Goal: Transaction & Acquisition: Purchase product/service

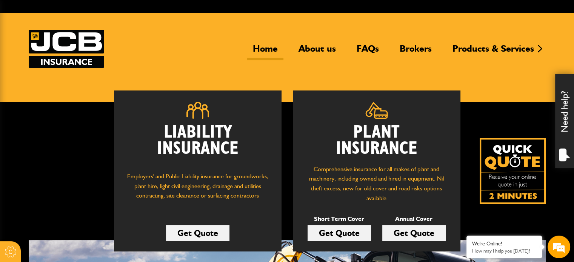
scroll to position [75, 0]
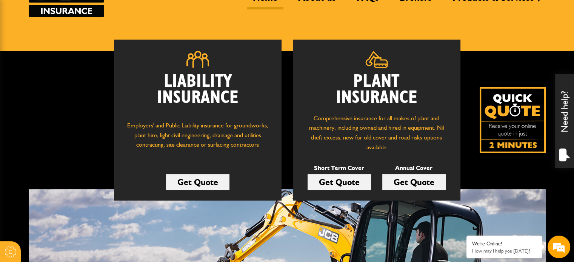
click at [351, 182] on link "Get Quote" at bounding box center [338, 182] width 63 height 16
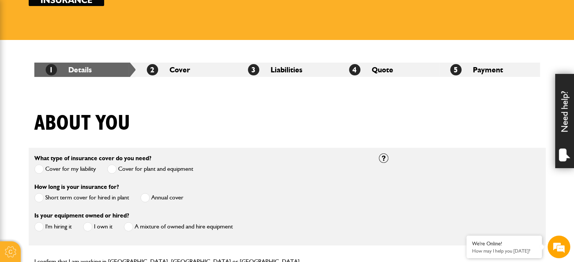
scroll to position [151, 0]
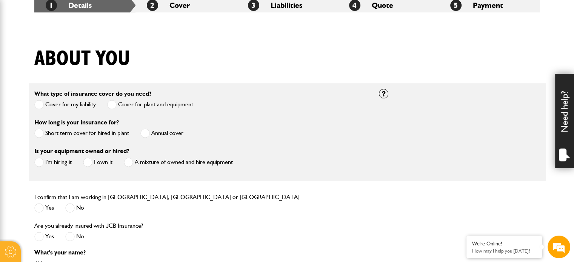
click at [36, 132] on span at bounding box center [38, 133] width 9 height 9
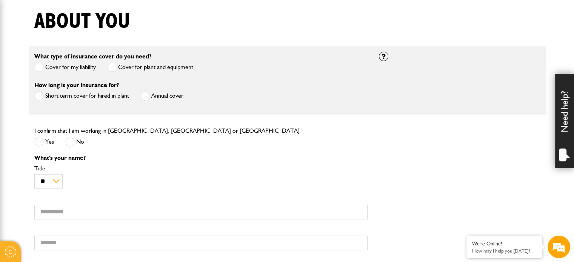
scroll to position [189, 0]
click at [38, 143] on span at bounding box center [38, 141] width 9 height 9
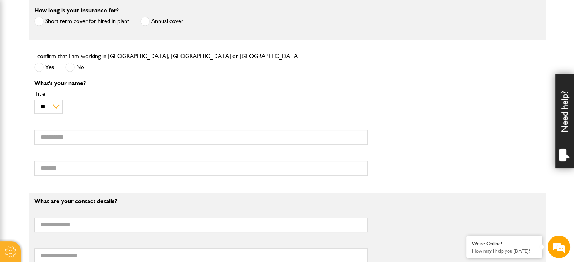
scroll to position [264, 0]
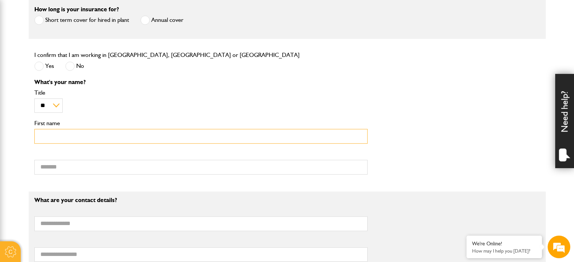
click at [44, 139] on input "First name" at bounding box center [200, 136] width 333 height 15
type input "*"
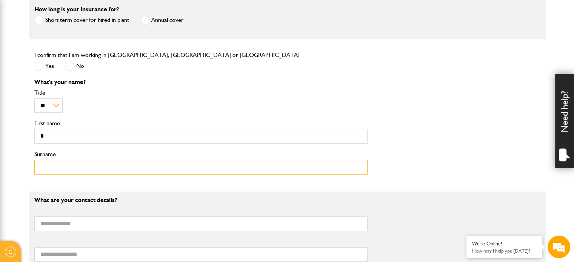
click at [180, 172] on input "Surname" at bounding box center [200, 167] width 333 height 15
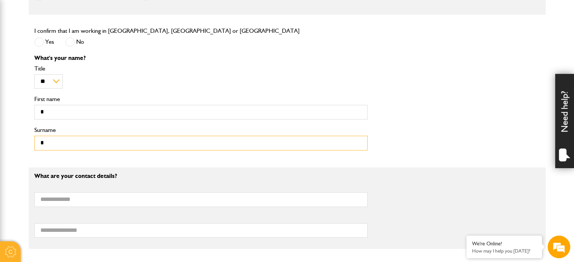
scroll to position [302, 0]
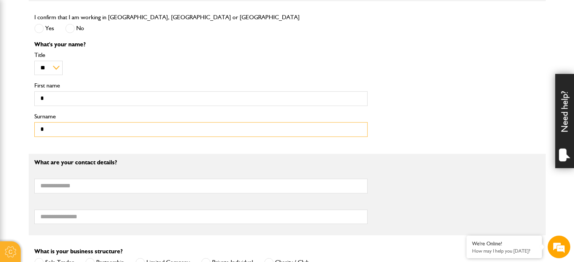
type input "*"
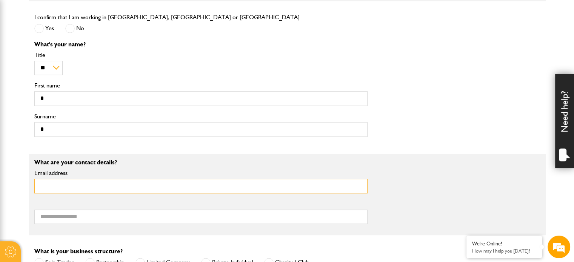
click at [163, 187] on input "Email address" at bounding box center [200, 186] width 333 height 15
type input "*"
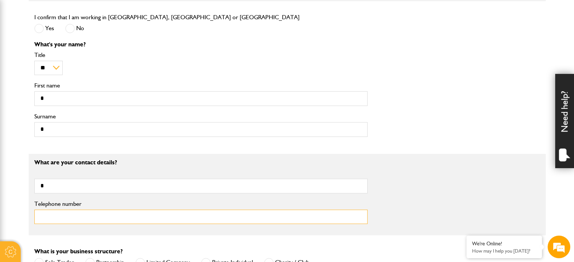
click at [203, 218] on input "Telephone number" at bounding box center [200, 217] width 333 height 15
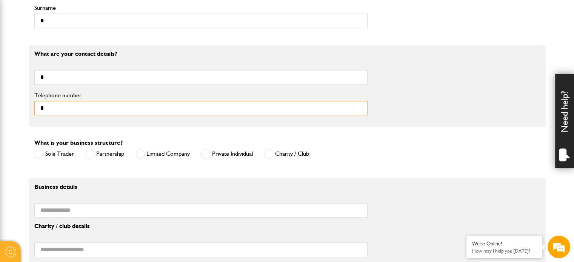
scroll to position [415, 0]
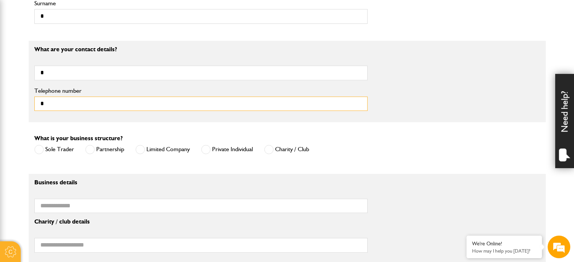
type input "*"
click at [146, 145] on label "Limited Company" at bounding box center [162, 149] width 54 height 9
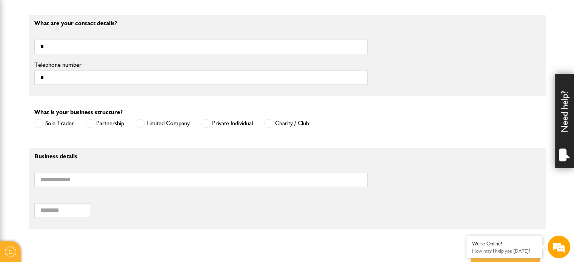
scroll to position [453, 0]
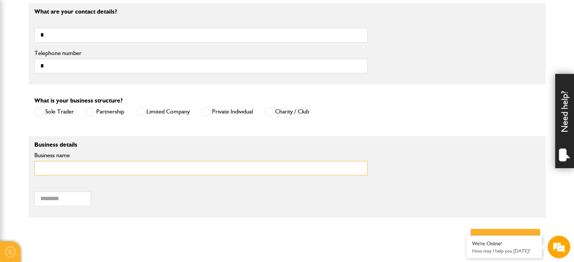
click at [129, 166] on input "Business name" at bounding box center [200, 168] width 333 height 15
type input "*"
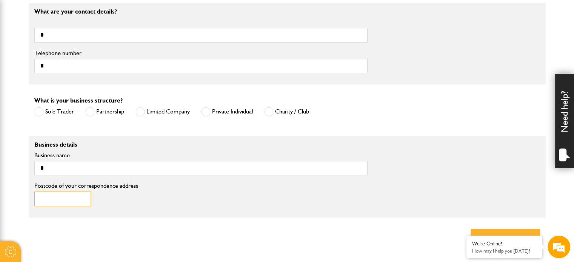
click at [68, 200] on input "Postcode of your correspondence address" at bounding box center [62, 199] width 57 height 15
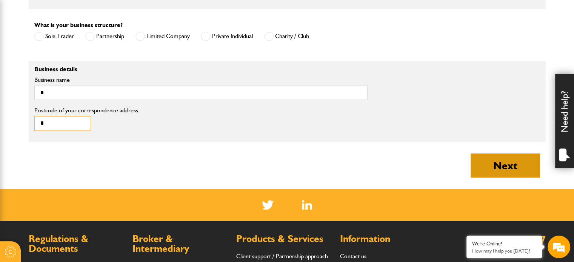
type input "*"
click at [482, 163] on button "Next" at bounding box center [504, 165] width 69 height 24
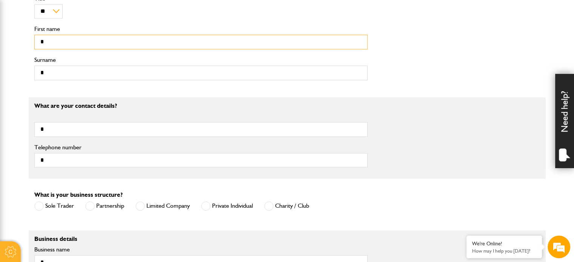
scroll to position [318, 0]
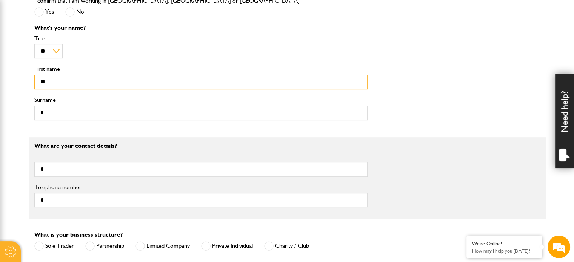
type input "**"
click at [63, 108] on input "*" at bounding box center [200, 113] width 333 height 15
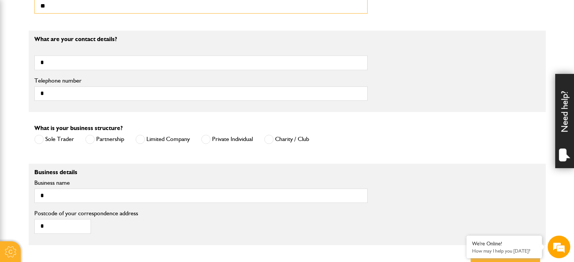
scroll to position [469, 0]
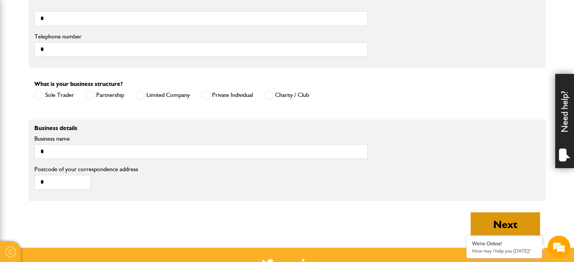
type input "**"
click at [511, 230] on button "Next" at bounding box center [504, 224] width 69 height 24
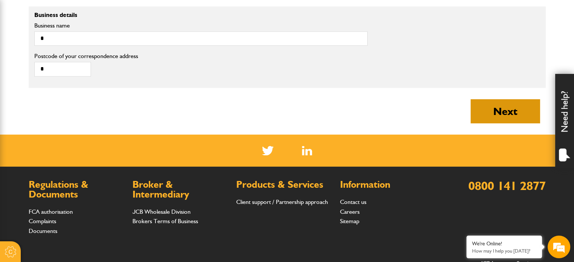
type input "**"
click at [480, 111] on button "Next" at bounding box center [504, 111] width 69 height 24
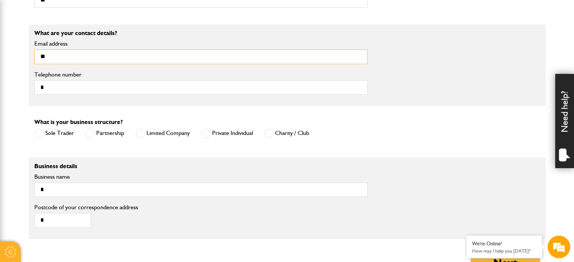
scroll to position [480, 0]
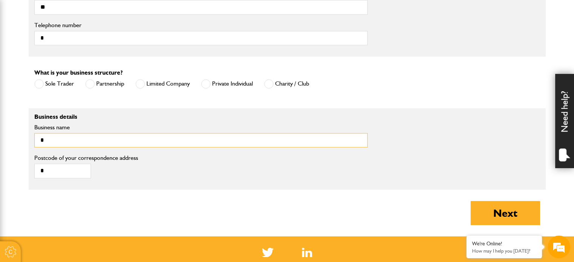
drag, startPoint x: 68, startPoint y: 144, endPoint x: 0, endPoint y: 117, distance: 73.5
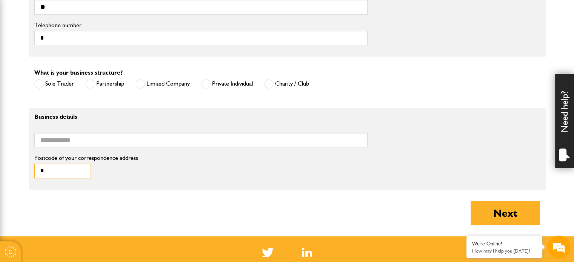
click at [49, 170] on input "*" at bounding box center [62, 171] width 57 height 15
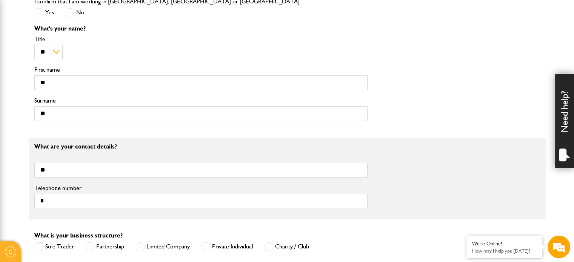
scroll to position [292, 0]
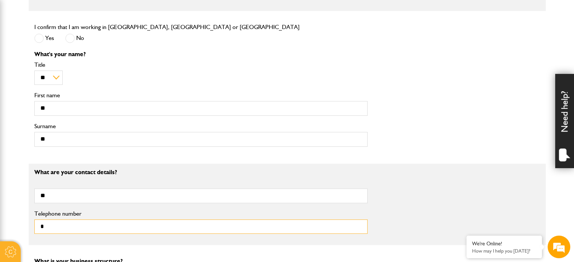
click at [71, 227] on input "*" at bounding box center [200, 226] width 333 height 15
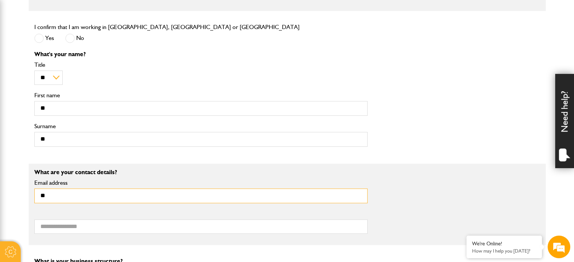
click at [65, 194] on input "**" at bounding box center [200, 196] width 333 height 15
type input "*"
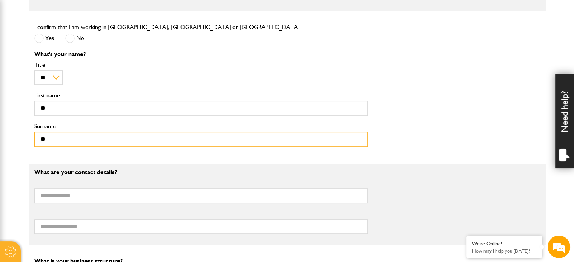
click at [66, 141] on input "**" at bounding box center [200, 139] width 333 height 15
type input "*"
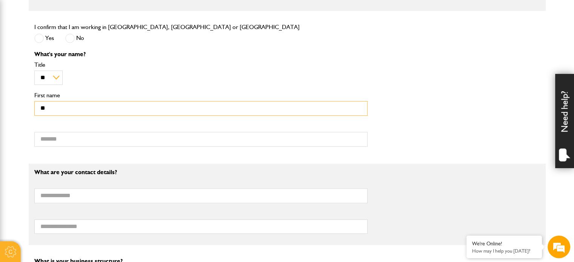
click at [67, 107] on input "**" at bounding box center [200, 108] width 333 height 15
type input "*"
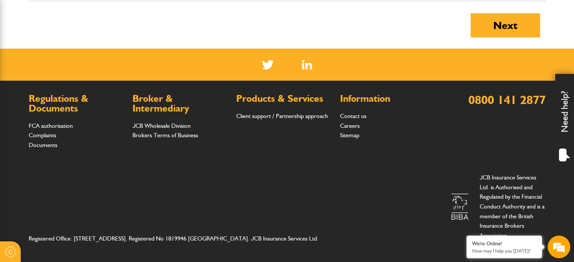
scroll to position [669, 0]
